Goal: Task Accomplishment & Management: Manage account settings

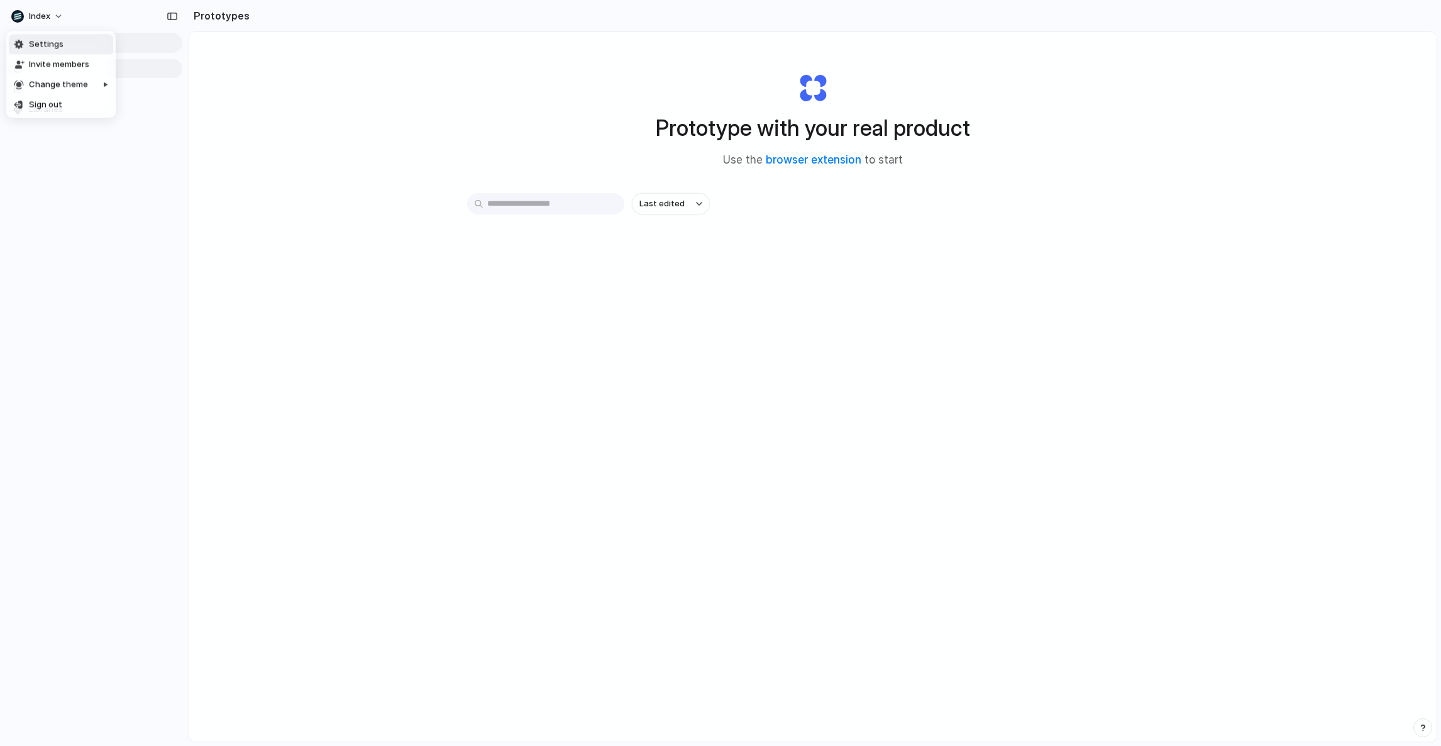
click at [38, 39] on span "Settings" at bounding box center [46, 44] width 35 height 13
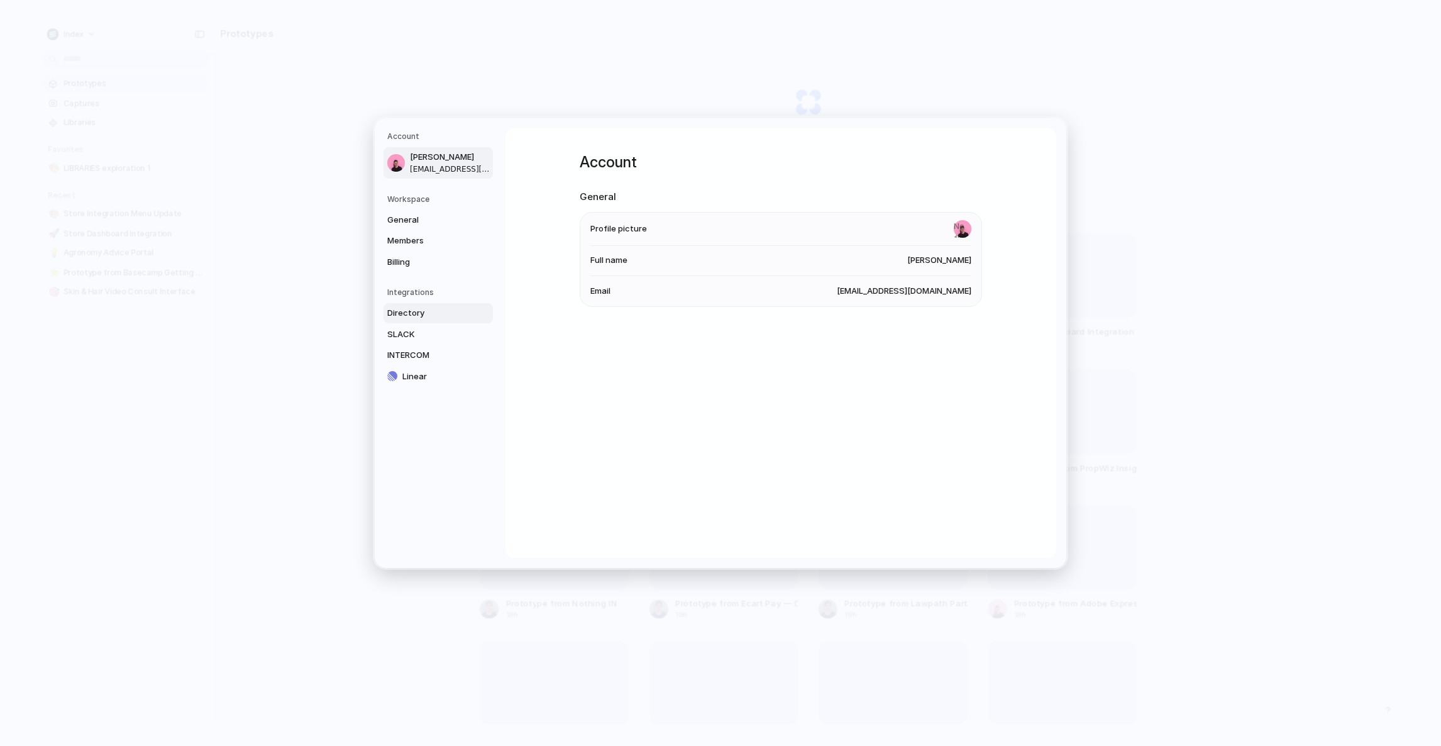
click at [431, 309] on span "Directory" at bounding box center [427, 313] width 80 height 13
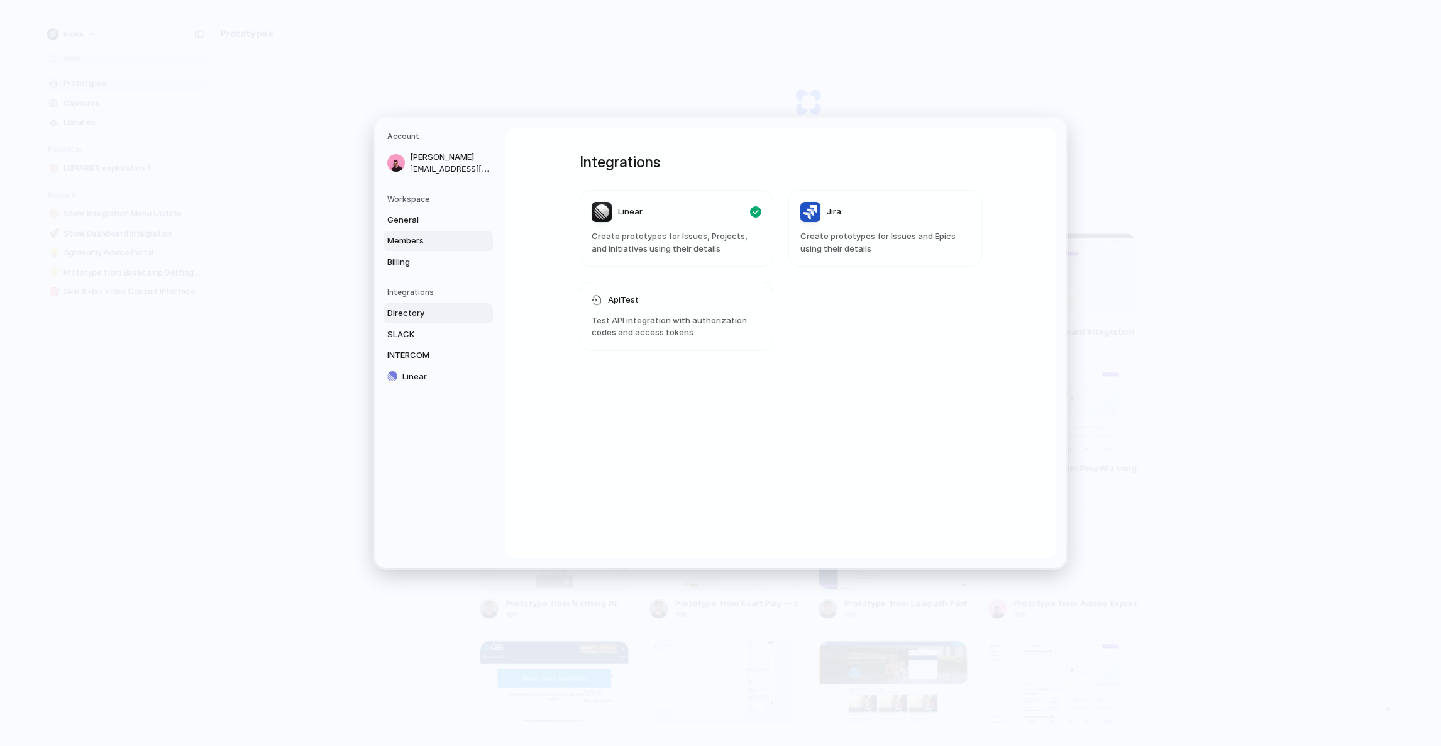
click at [416, 248] on link "Members" at bounding box center [438, 241] width 109 height 20
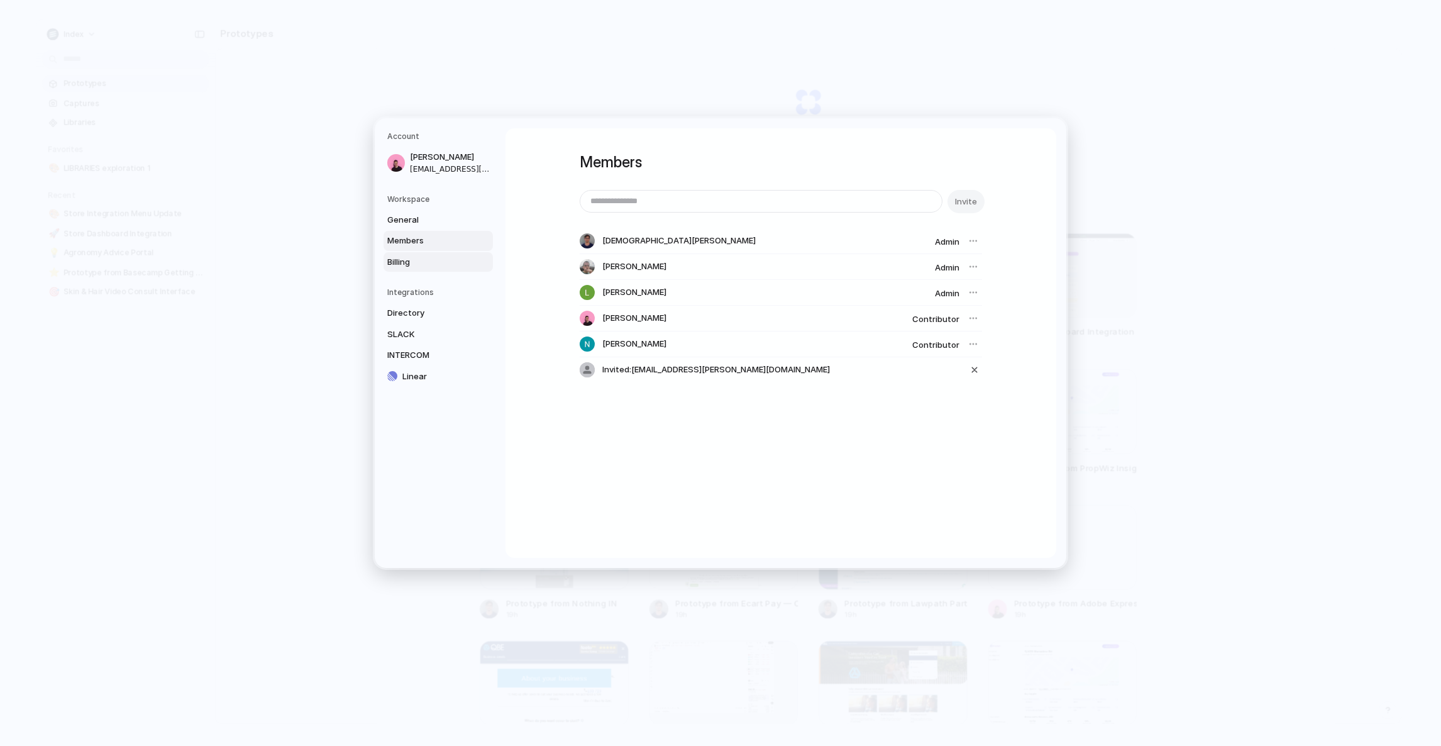
click at [429, 260] on span "Billing" at bounding box center [427, 262] width 80 height 13
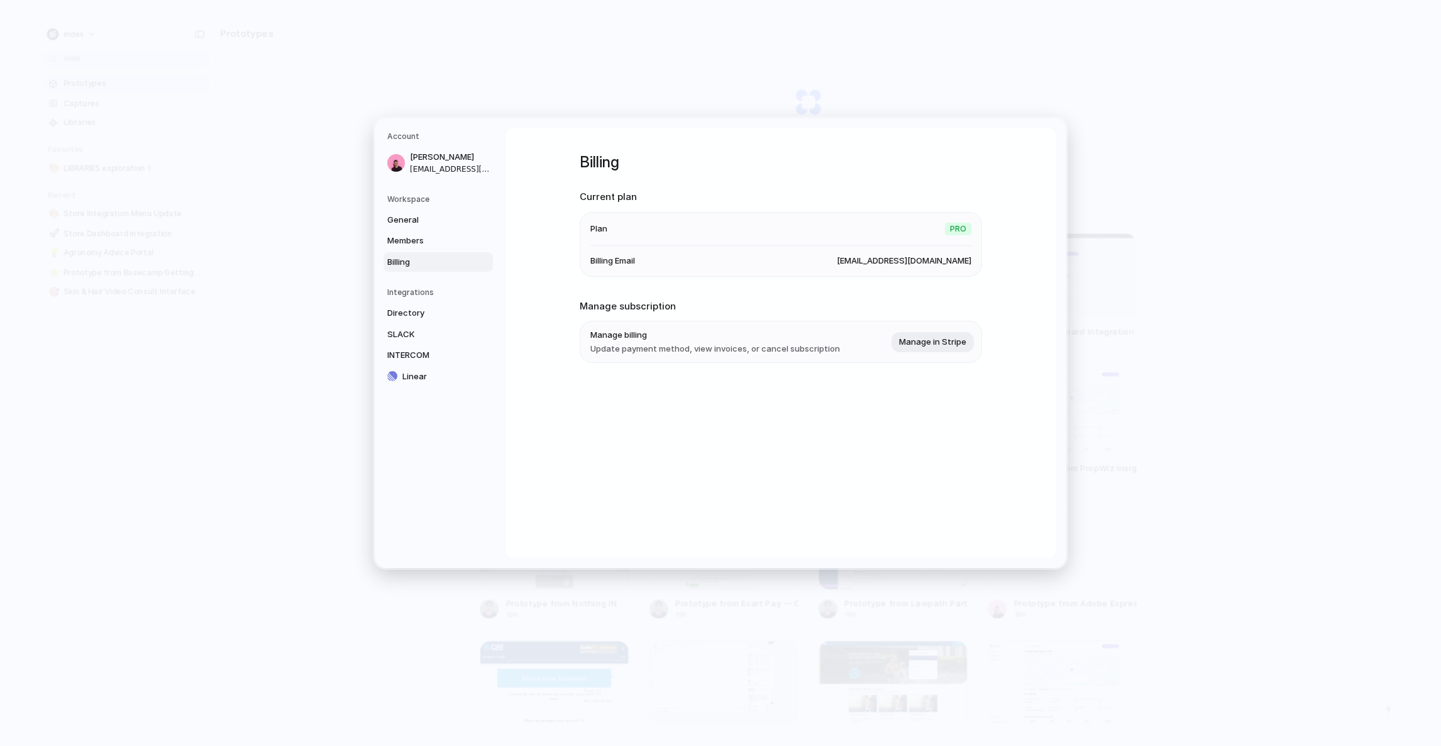
click at [556, 229] on div "Billing Current plan Plan Pro Billing Email [EMAIL_ADDRESS][DOMAIN_NAME] Manage…" at bounding box center [781, 343] width 551 height 430
